Goal: Task Accomplishment & Management: Complete application form

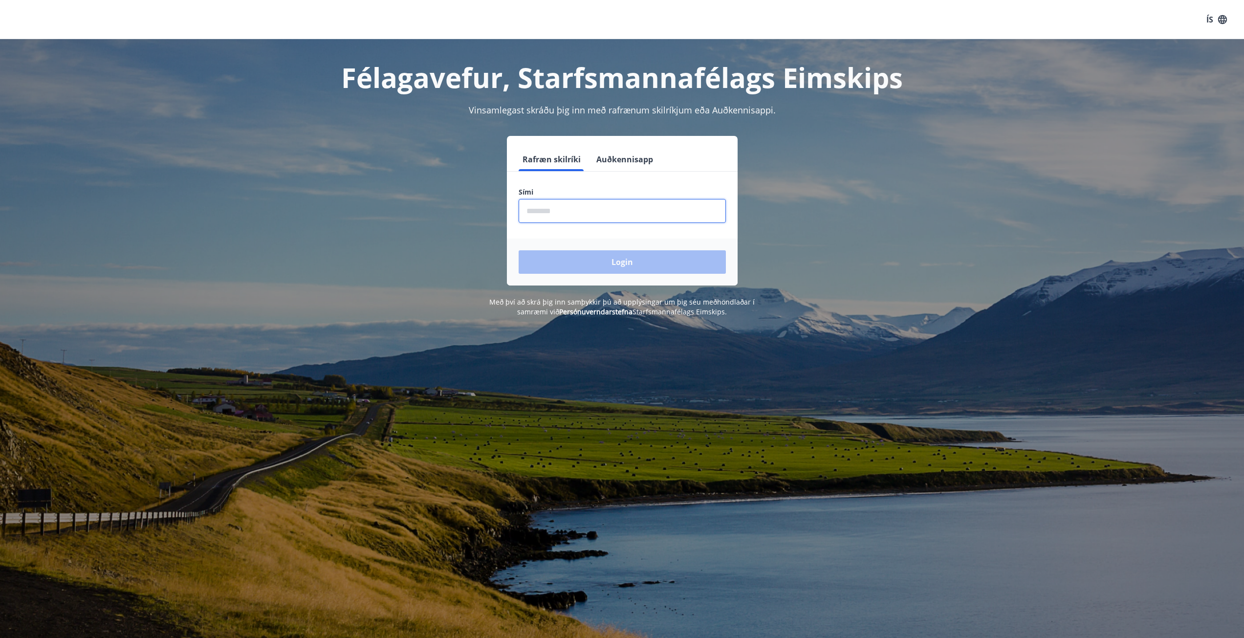
click at [623, 221] on input "phone" at bounding box center [622, 211] width 207 height 24
type input "********"
click at [600, 259] on button "Login" at bounding box center [622, 261] width 207 height 23
